Goal: Transaction & Acquisition: Book appointment/travel/reservation

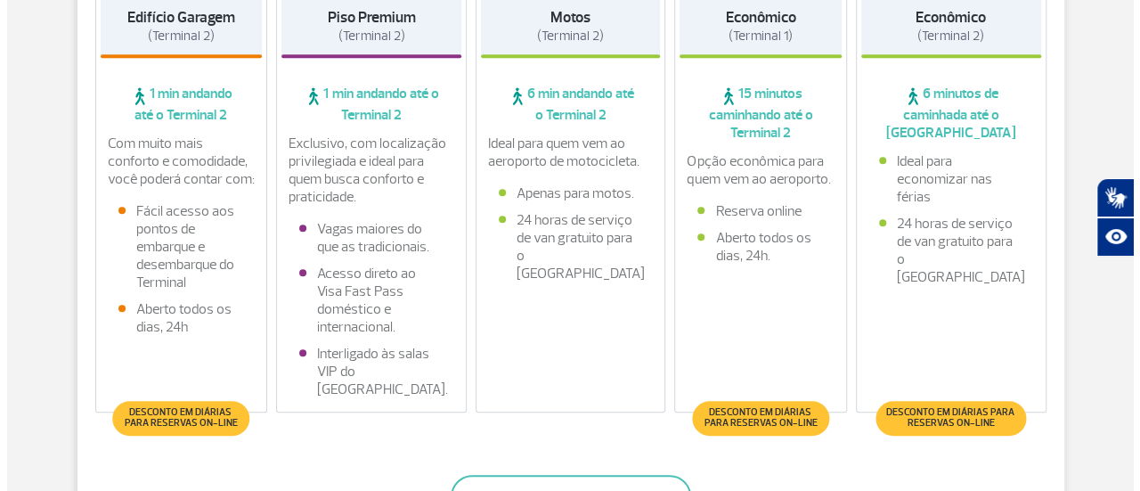
scroll to position [624, 0]
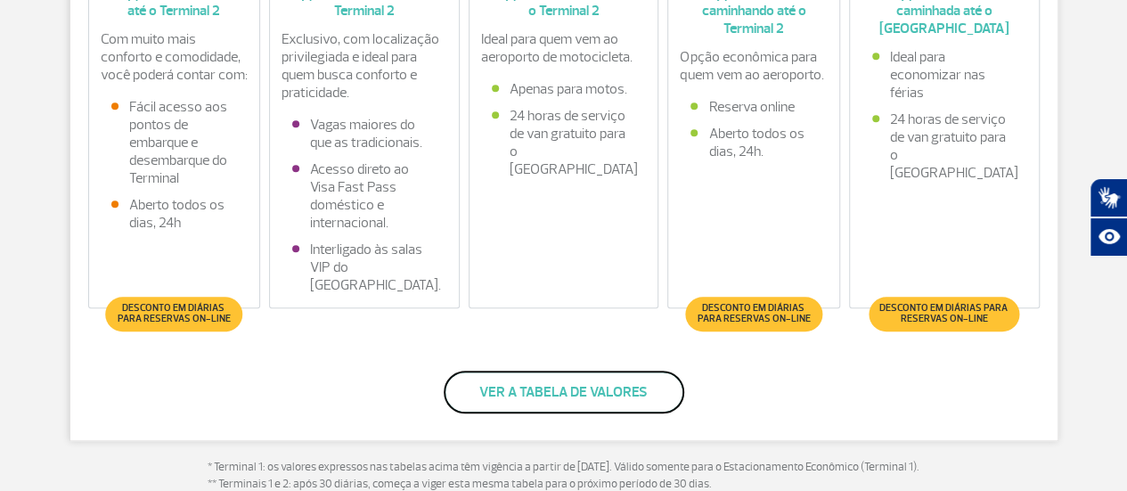
click at [599, 373] on button "Ver a tabela de valores" at bounding box center [564, 392] width 241 height 43
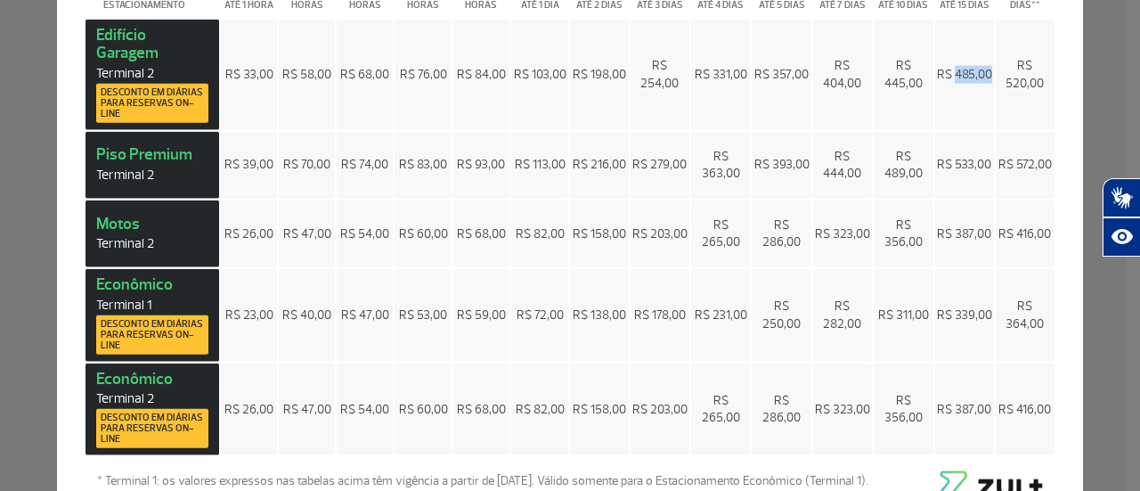
drag, startPoint x: 976, startPoint y: 83, endPoint x: 935, endPoint y: 86, distance: 41.1
click at [936, 86] on td "R$ 485,00" at bounding box center [965, 74] width 59 height 110
click at [978, 118] on td "R$ 485,00" at bounding box center [965, 74] width 59 height 110
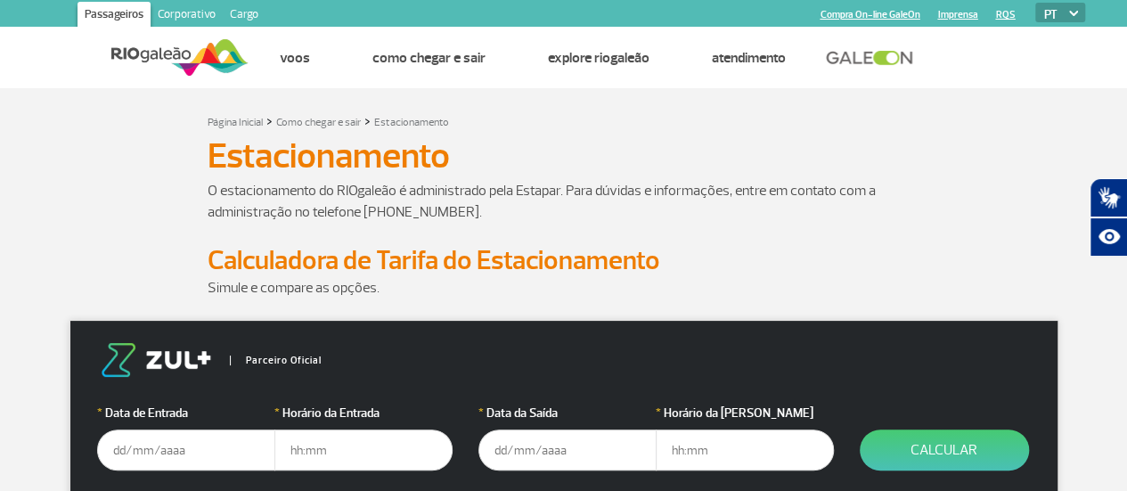
click at [221, 449] on input "text" at bounding box center [186, 449] width 178 height 41
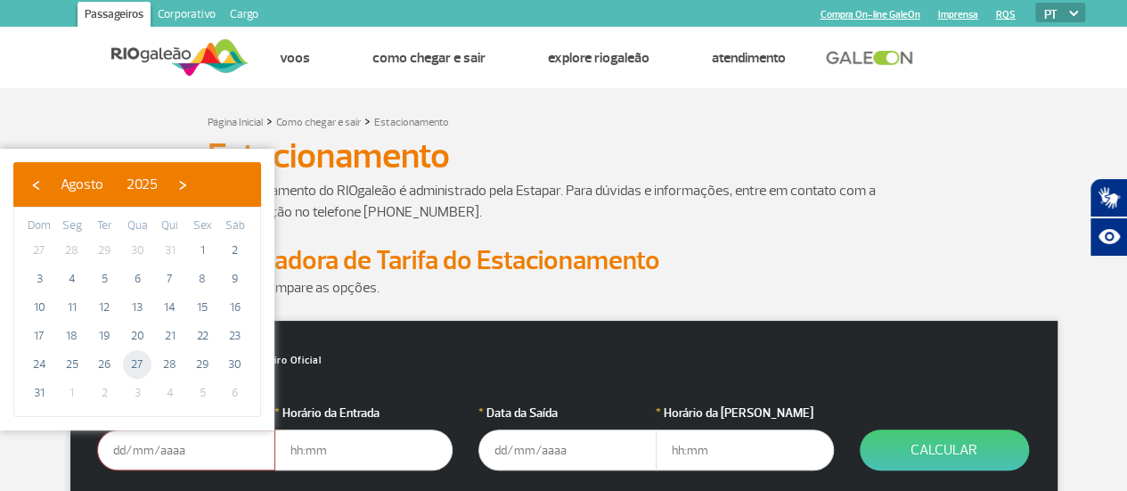
click at [131, 364] on span "27" at bounding box center [137, 364] width 29 height 29
type input "[DATE]"
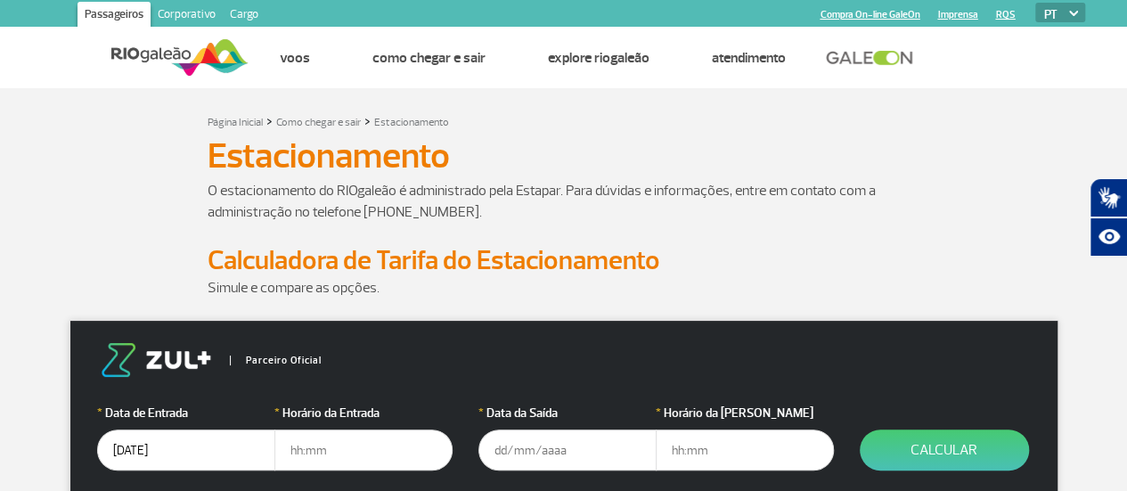
click at [339, 450] on input "text" at bounding box center [363, 449] width 178 height 41
type input "17:00"
click at [555, 464] on input "text" at bounding box center [567, 449] width 178 height 41
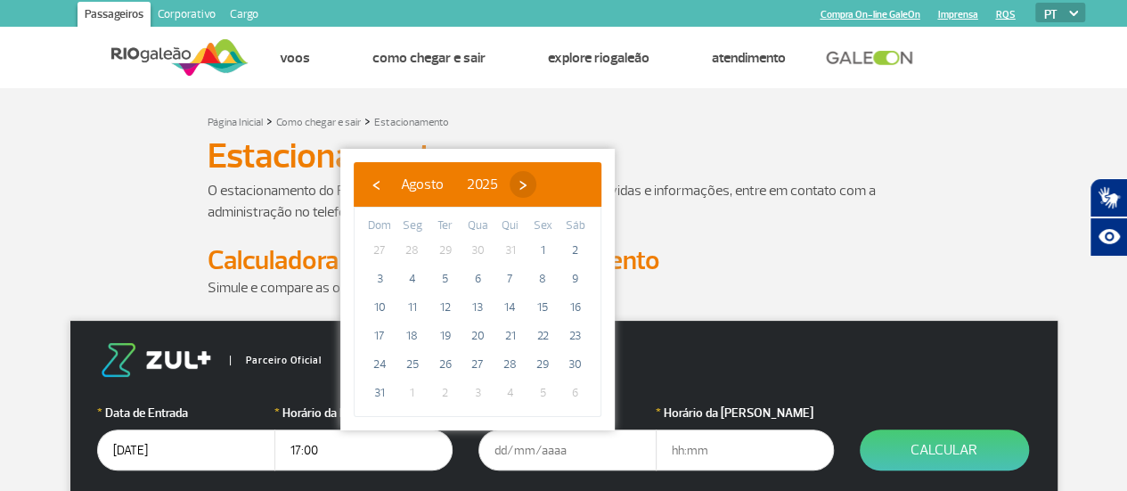
click at [536, 186] on span "›" at bounding box center [523, 184] width 27 height 27
click at [515, 280] on span "11" at bounding box center [510, 279] width 29 height 29
type input "[DATE]"
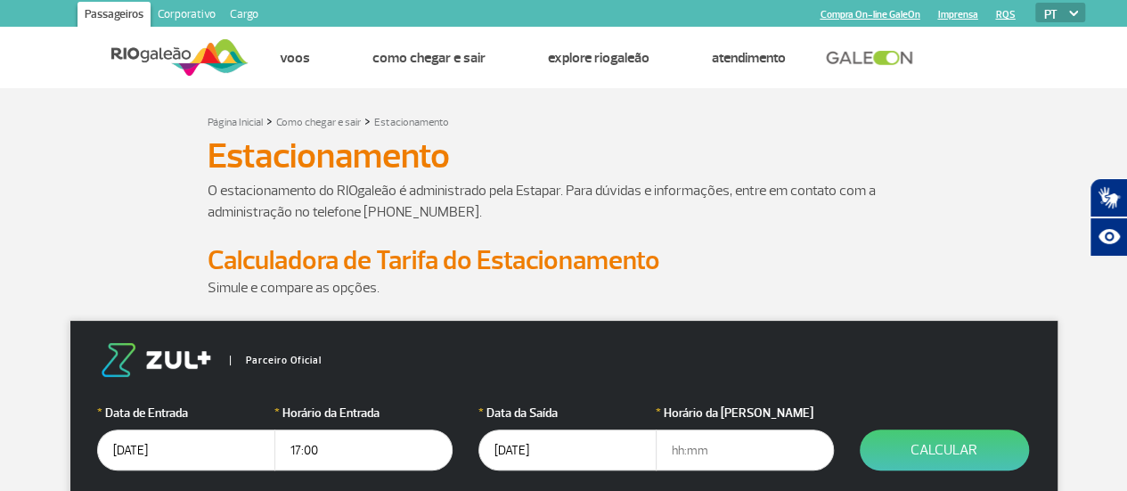
click at [756, 457] on input "text" at bounding box center [745, 449] width 178 height 41
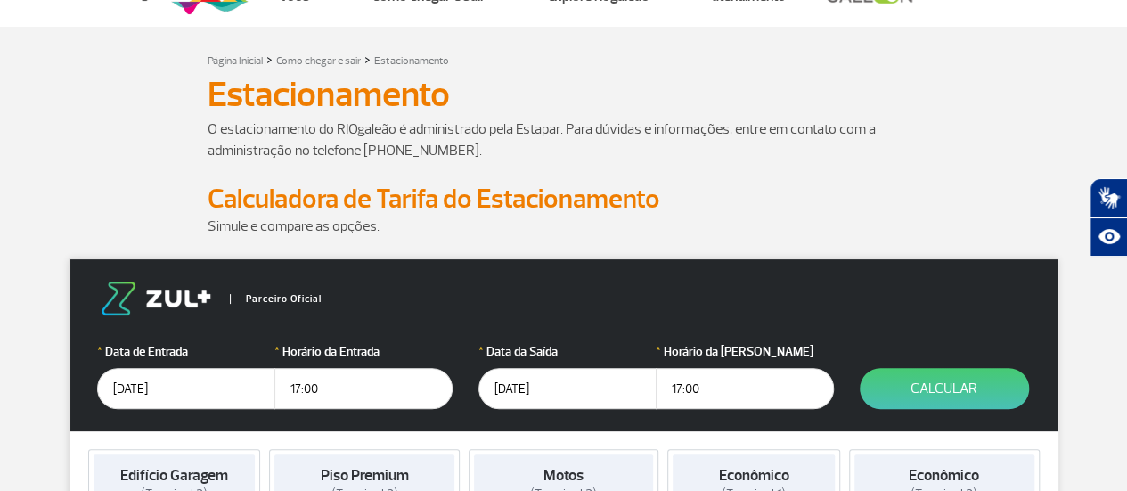
scroll to position [89, 0]
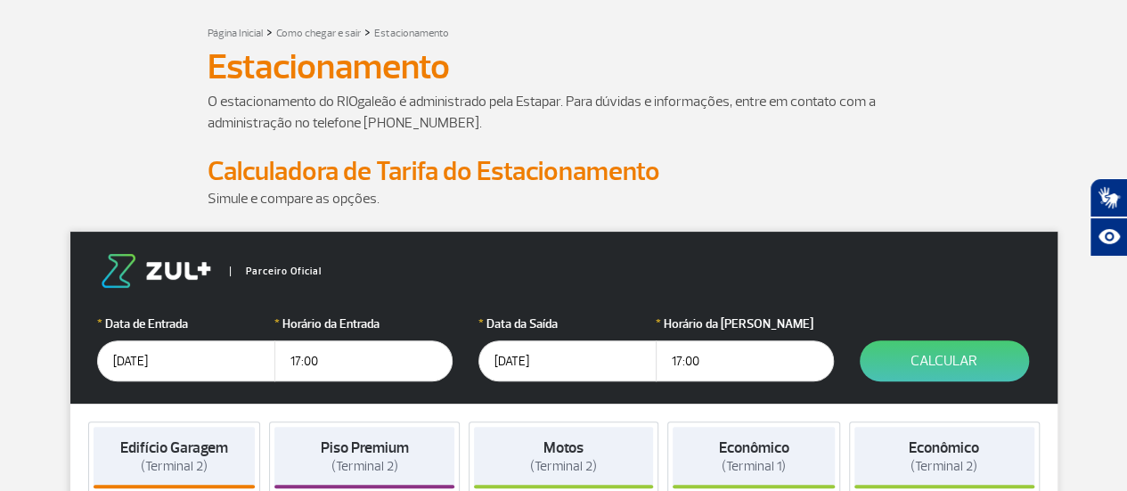
type input "17:00"
click at [835, 195] on p "Simule e compare as opções." at bounding box center [564, 198] width 713 height 21
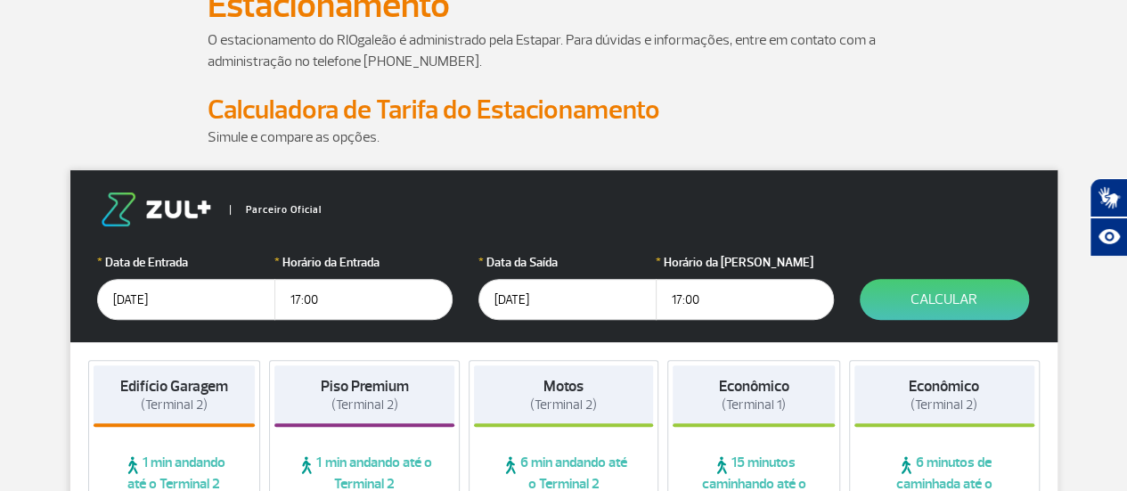
scroll to position [178, 0]
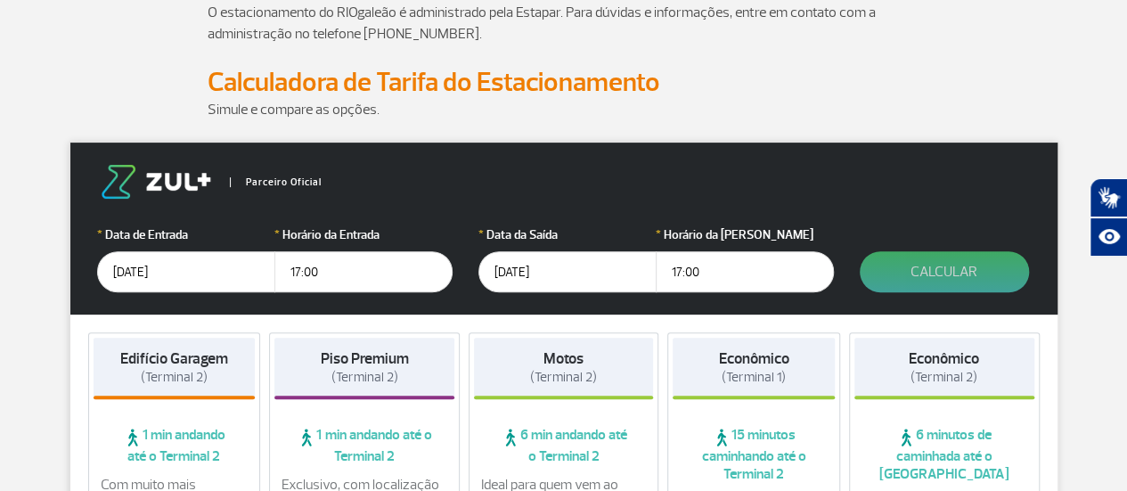
click at [949, 267] on button "Calcular" at bounding box center [944, 271] width 169 height 41
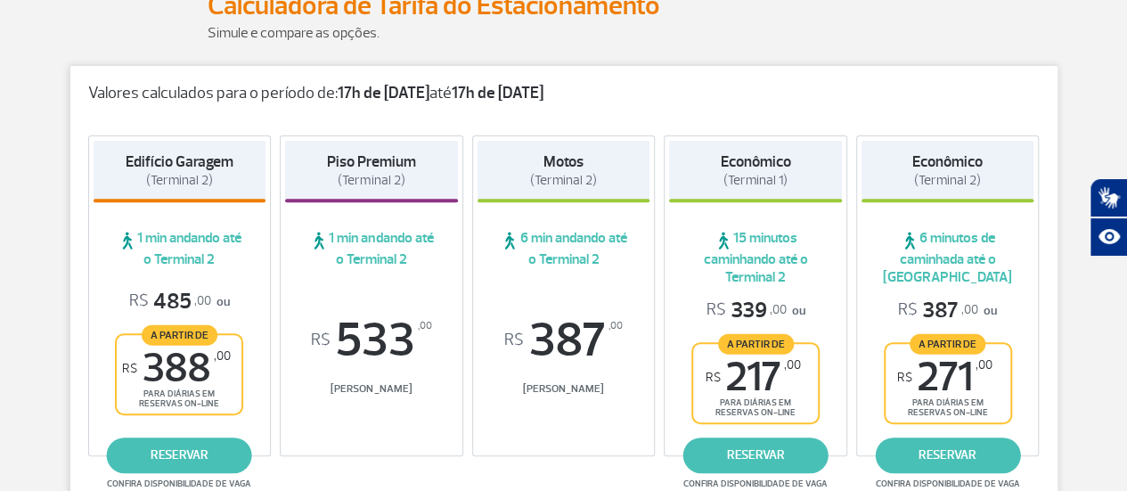
scroll to position [356, 0]
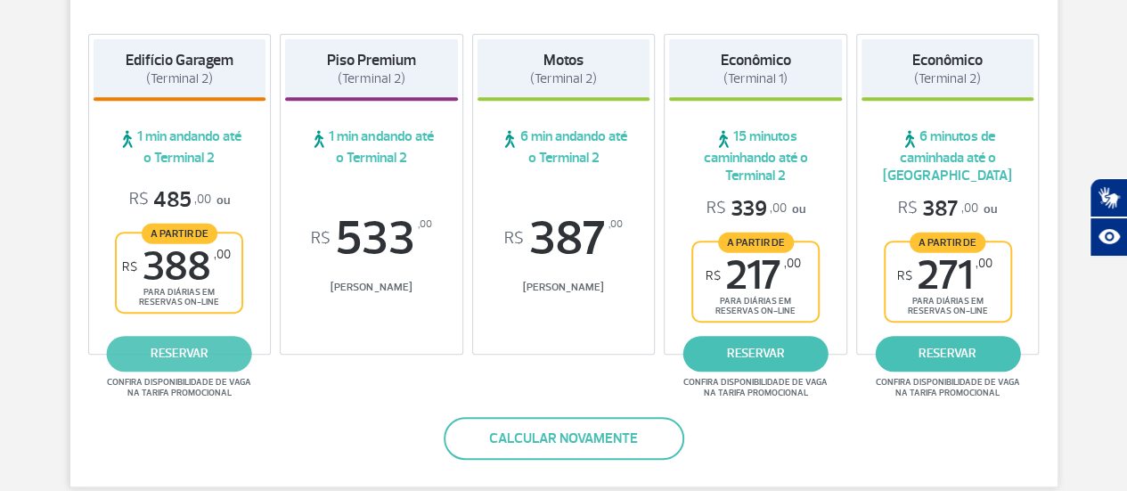
click at [157, 347] on link "reservar" at bounding box center [179, 354] width 145 height 36
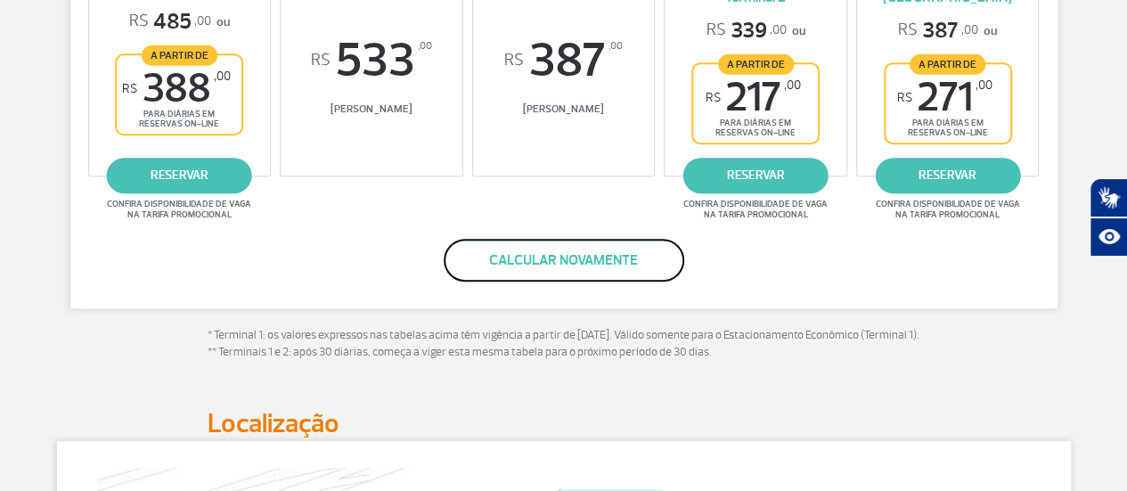
click at [563, 262] on button "Calcular novamente" at bounding box center [564, 260] width 241 height 43
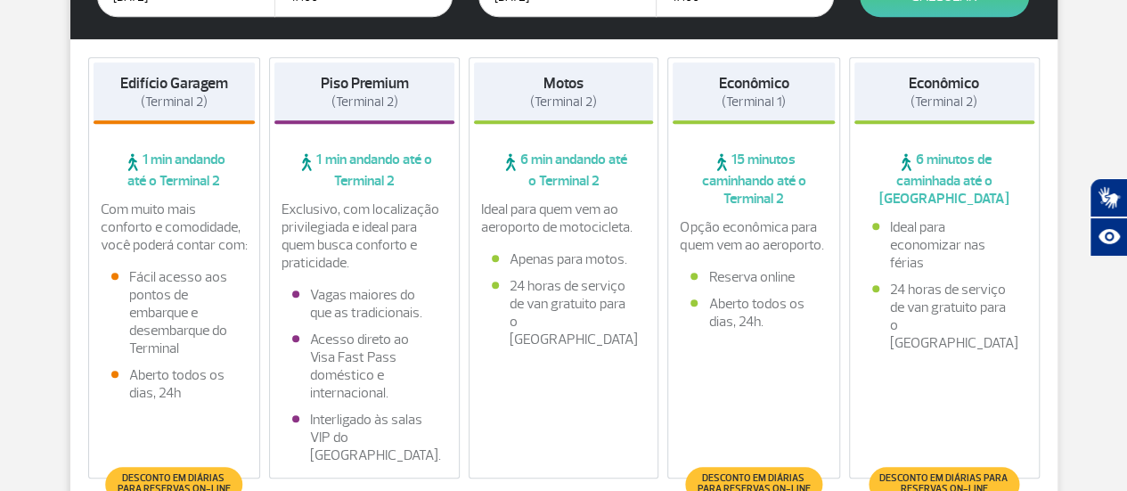
scroll to position [405, 0]
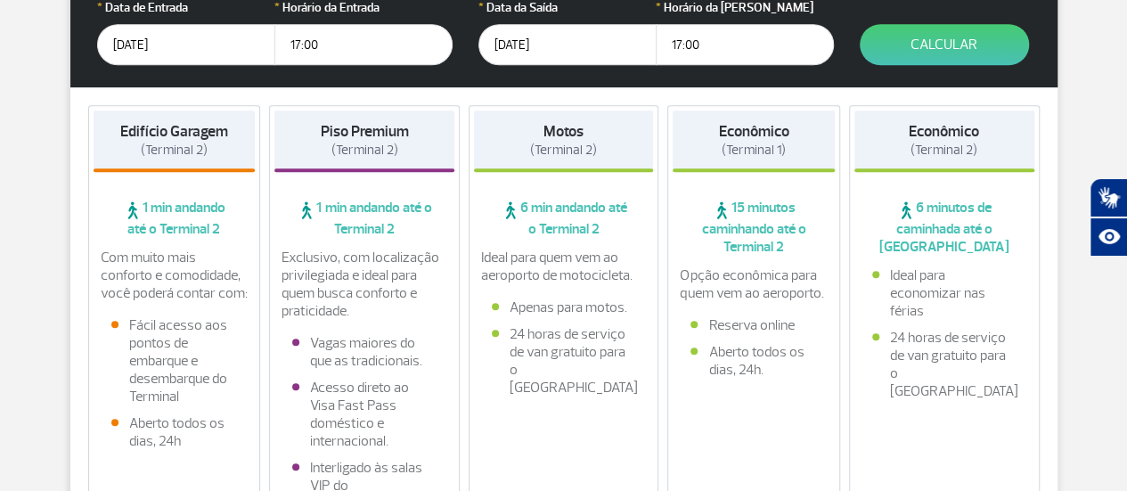
click at [203, 58] on input "[DATE]" at bounding box center [186, 44] width 178 height 41
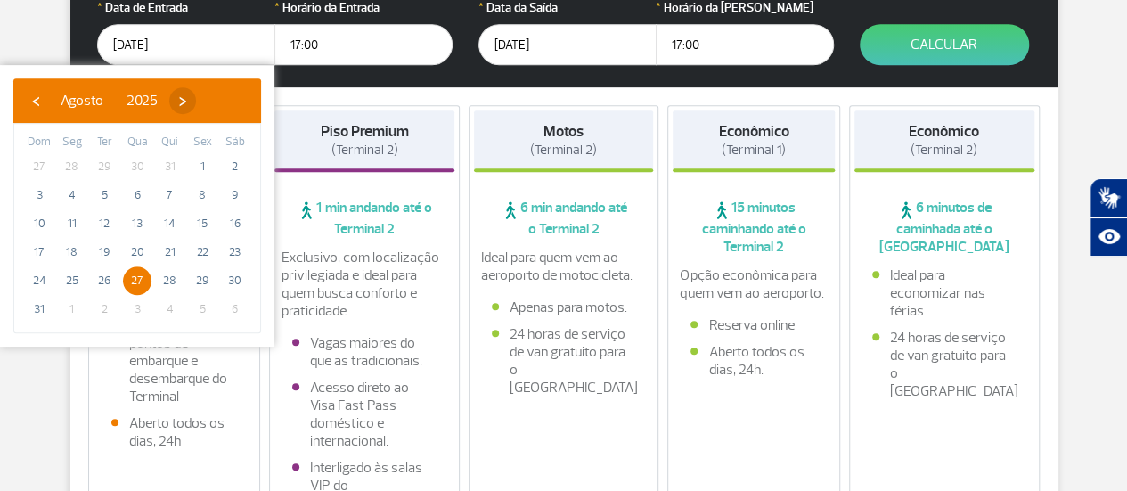
click at [196, 102] on span "›" at bounding box center [182, 100] width 27 height 27
click at [212, 102] on span "›" at bounding box center [198, 100] width 27 height 27
click at [201, 102] on span "›" at bounding box center [188, 100] width 27 height 27
click at [141, 218] on span "12" at bounding box center [137, 223] width 29 height 29
type input "[DATE]"
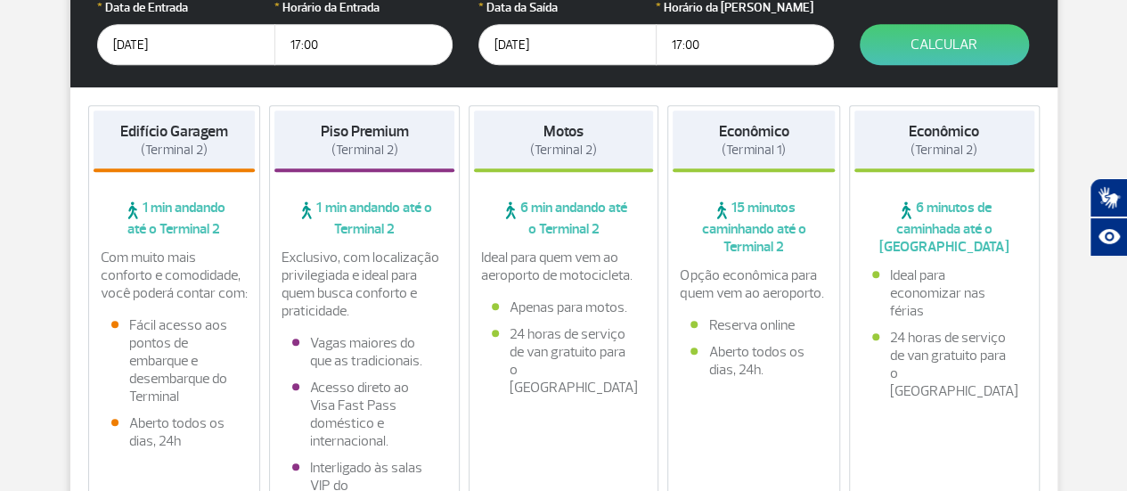
click at [558, 54] on input "[DATE]" at bounding box center [567, 44] width 178 height 41
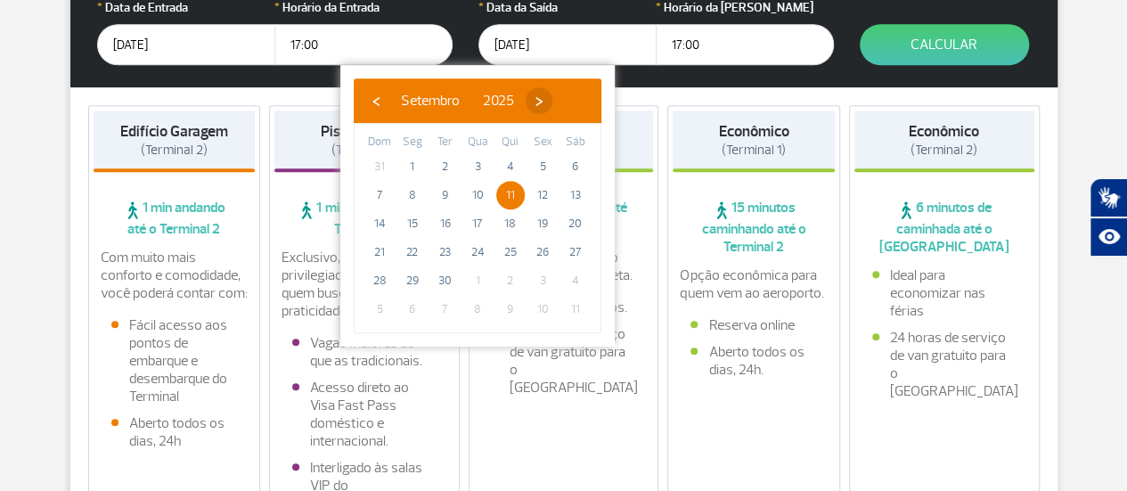
click at [552, 97] on span "›" at bounding box center [539, 100] width 27 height 27
click at [542, 102] on span "›" at bounding box center [528, 100] width 27 height 27
click at [508, 272] on span "27" at bounding box center [510, 280] width 29 height 29
type input "[DATE]"
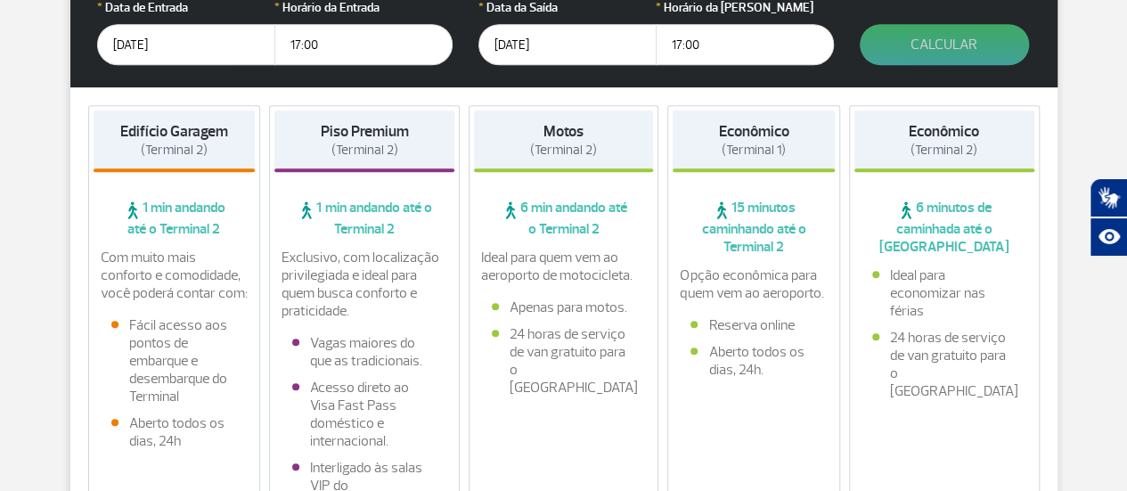
click at [890, 52] on button "Calcular" at bounding box center [944, 44] width 169 height 41
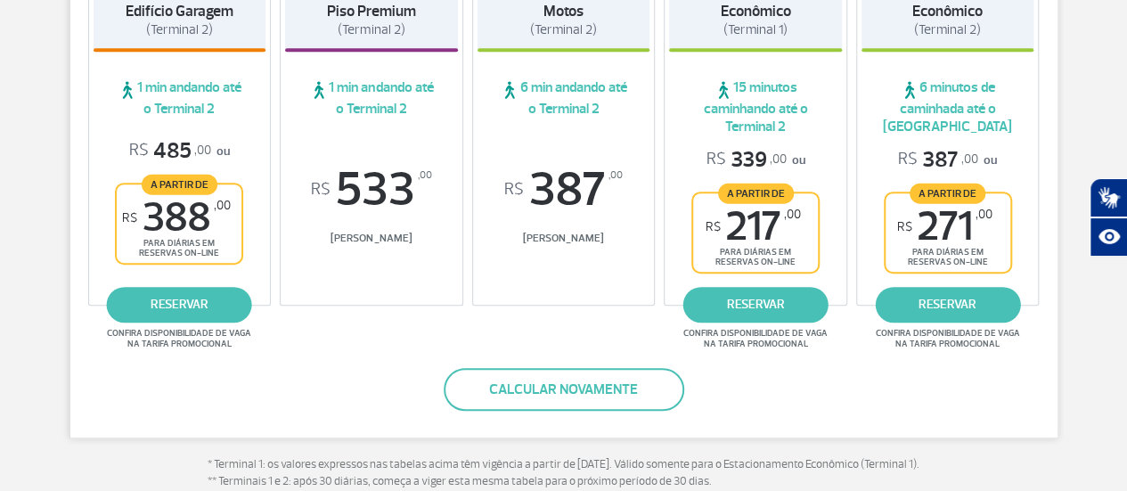
scroll to position [233, 0]
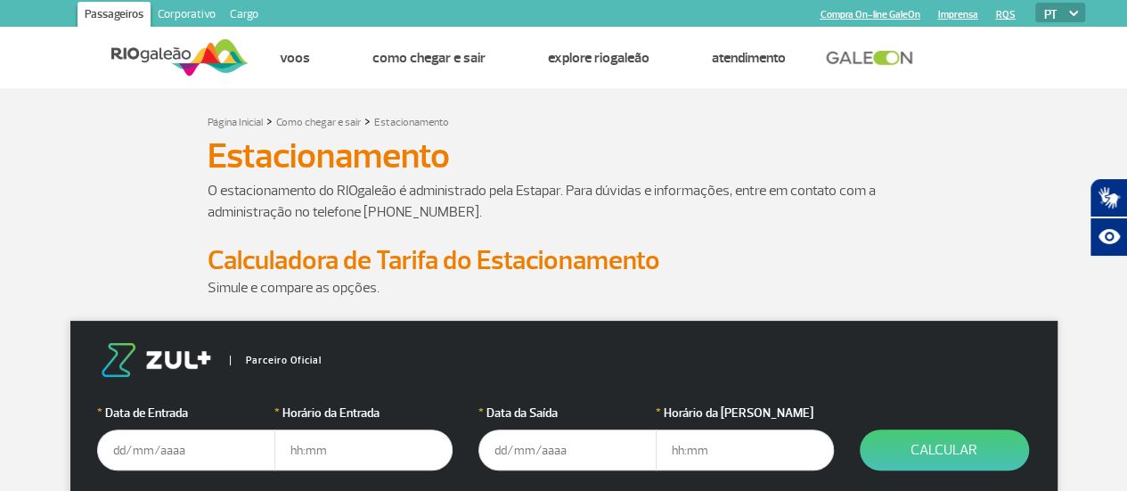
click at [189, 59] on img at bounding box center [179, 58] width 137 height 44
